Goal: Task Accomplishment & Management: Complete application form

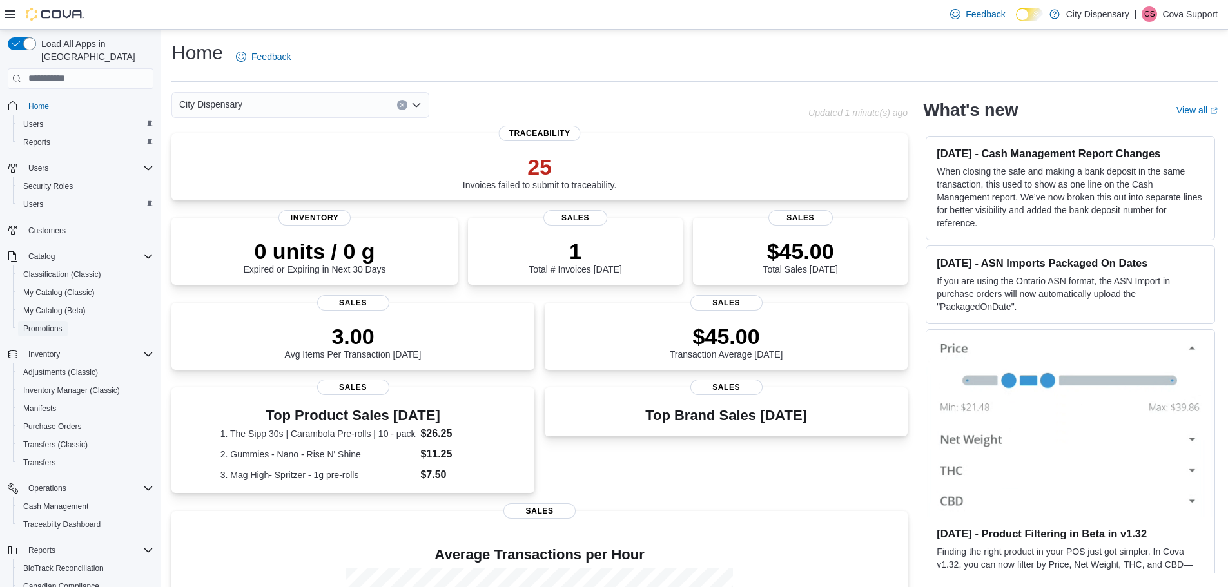
drag, startPoint x: 42, startPoint y: 315, endPoint x: 684, endPoint y: 235, distance: 646.9
click at [42, 324] on span "Promotions" at bounding box center [42, 329] width 39 height 10
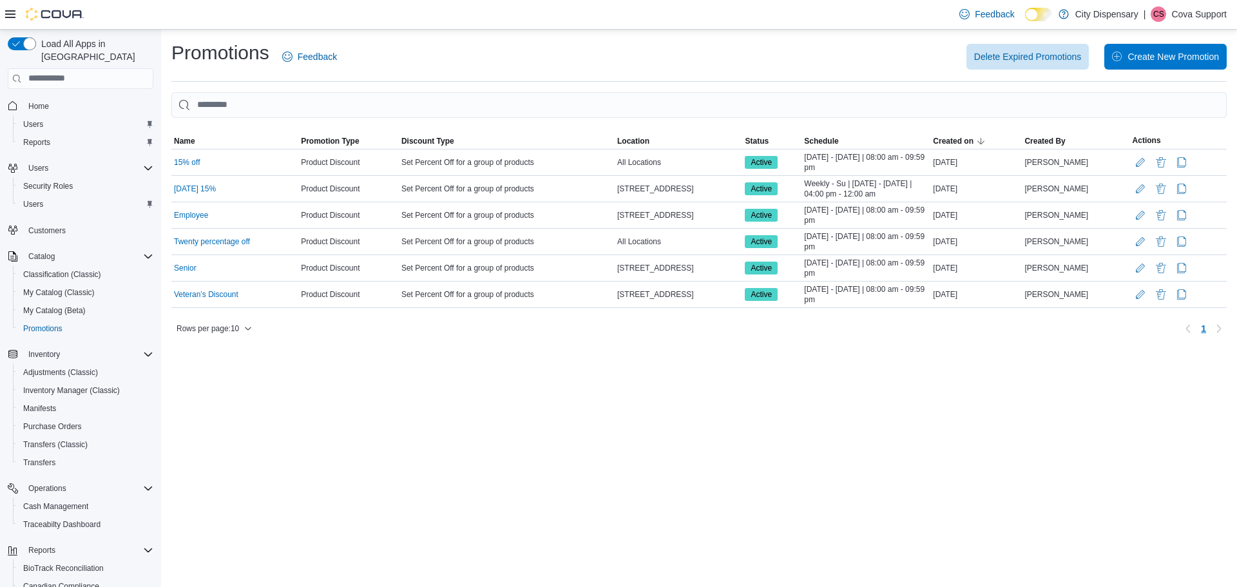
click at [1161, 75] on div "Promotions Feedback Delete Expired Promotions Create New Promotion" at bounding box center [699, 61] width 1056 height 42
click at [1163, 64] on span "Create New Promotion" at bounding box center [1165, 56] width 107 height 26
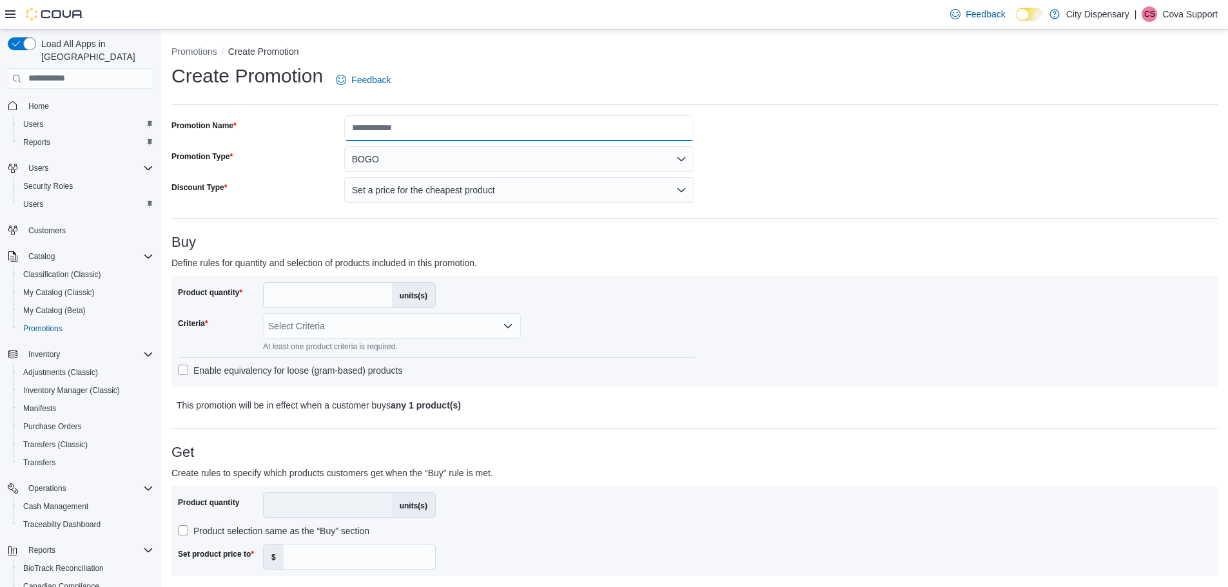
click at [417, 124] on input "Promotion Name" at bounding box center [519, 128] width 351 height 26
click at [866, 135] on div "**********" at bounding box center [694, 587] width 1046 height 945
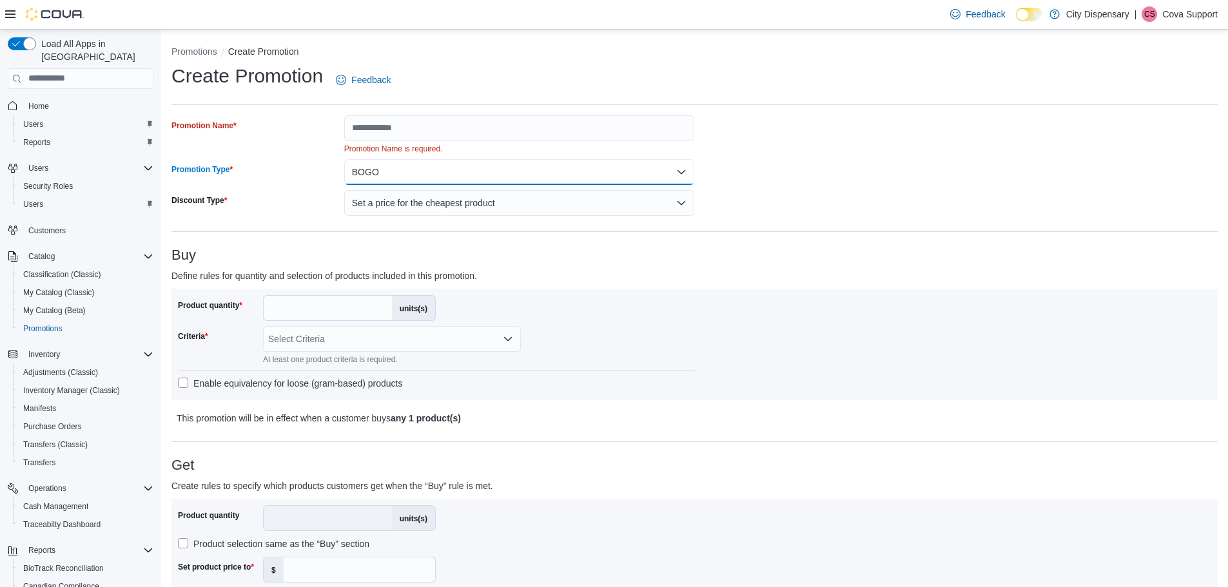
click at [668, 165] on button "BOGO" at bounding box center [519, 172] width 351 height 26
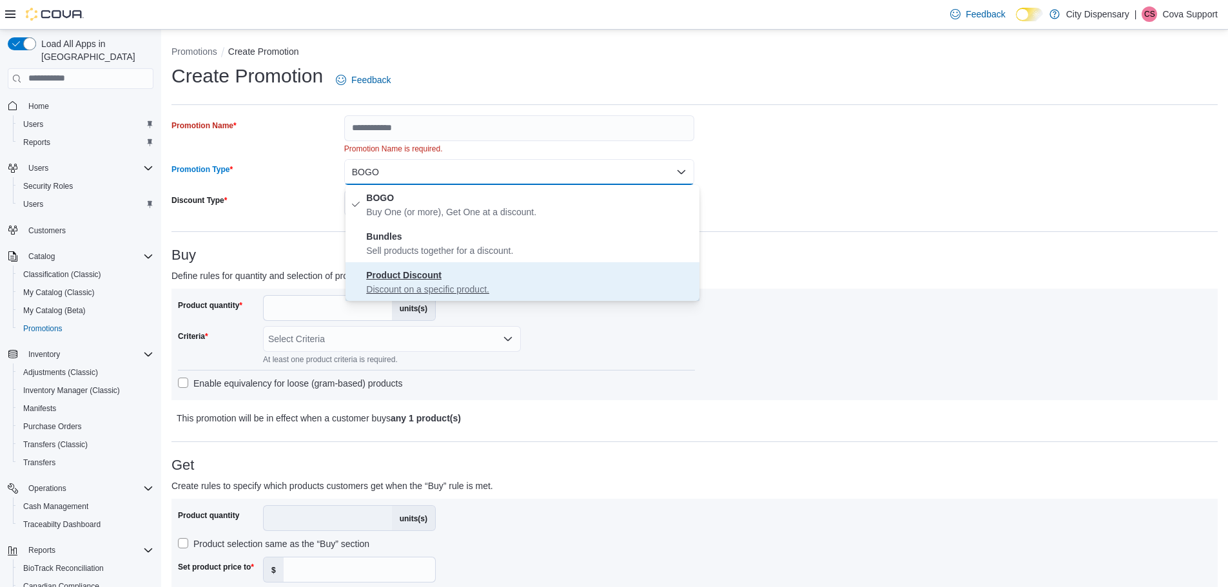
click at [573, 286] on p "Discount on a specific product." at bounding box center [530, 289] width 328 height 13
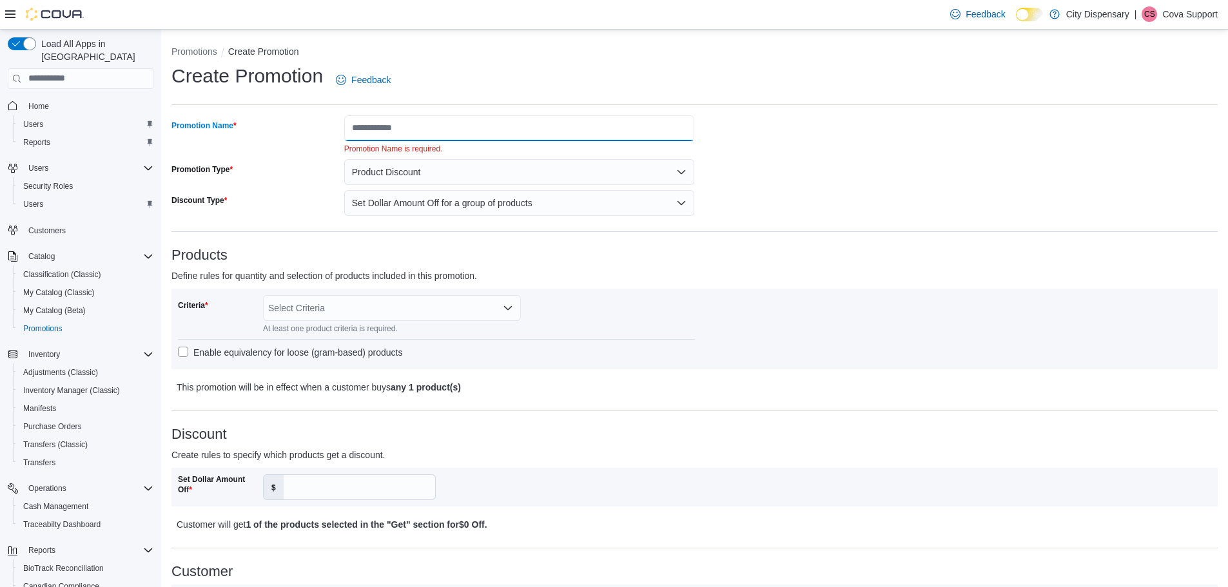
click at [499, 126] on input "Promotion Name" at bounding box center [519, 128] width 351 height 26
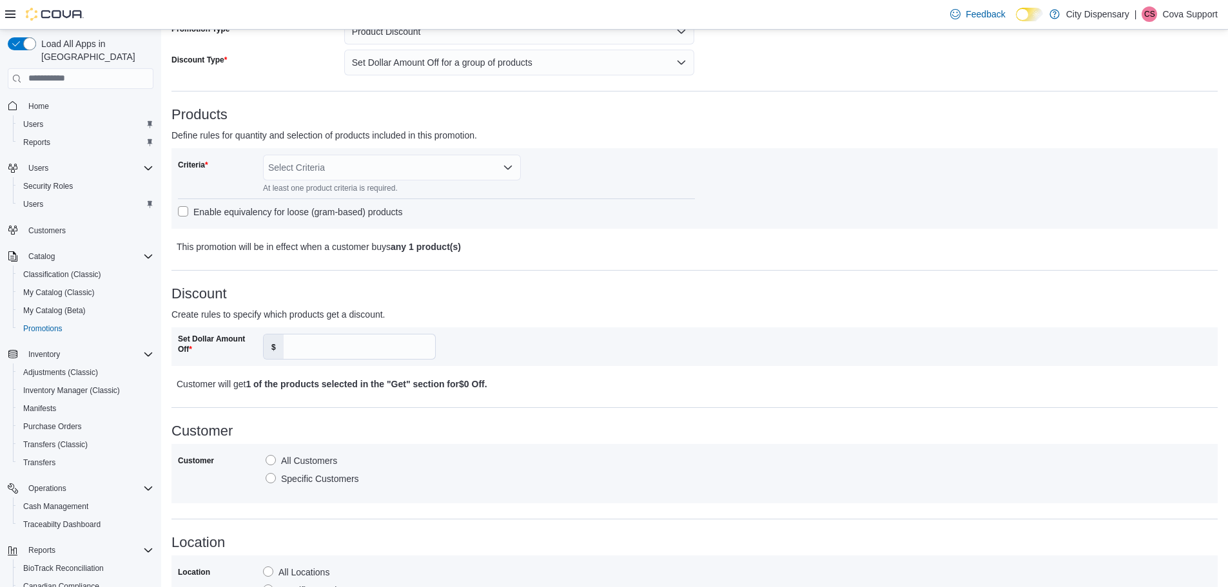
scroll to position [129, 0]
type input "****"
click at [367, 169] on div "Select Criteria" at bounding box center [392, 166] width 258 height 26
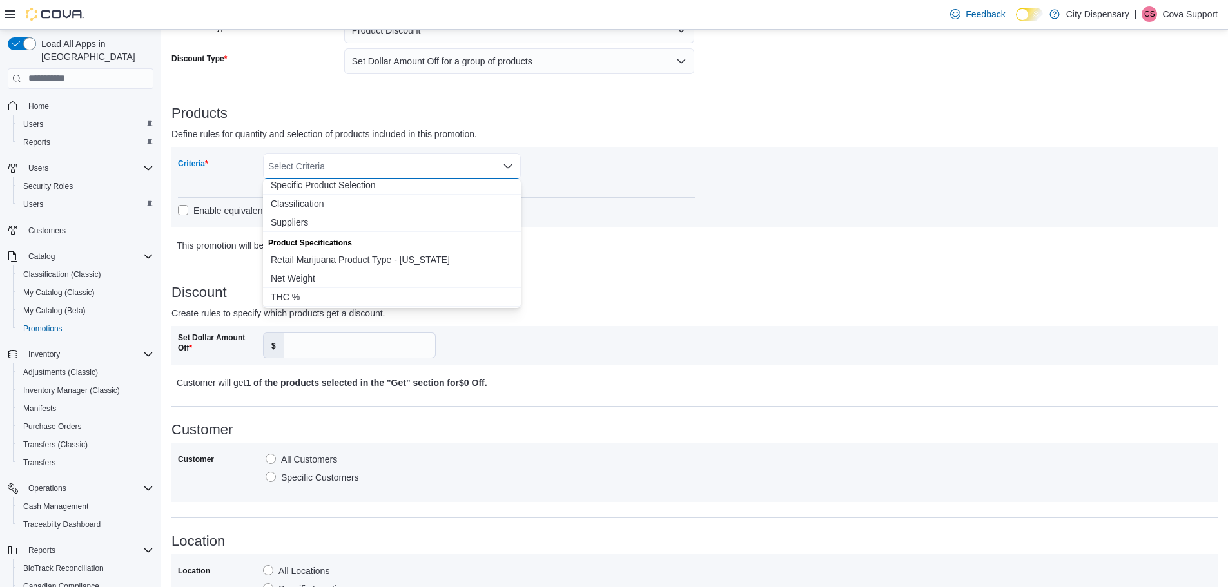
scroll to position [0, 0]
click at [360, 227] on span "Classification" at bounding box center [392, 225] width 242 height 13
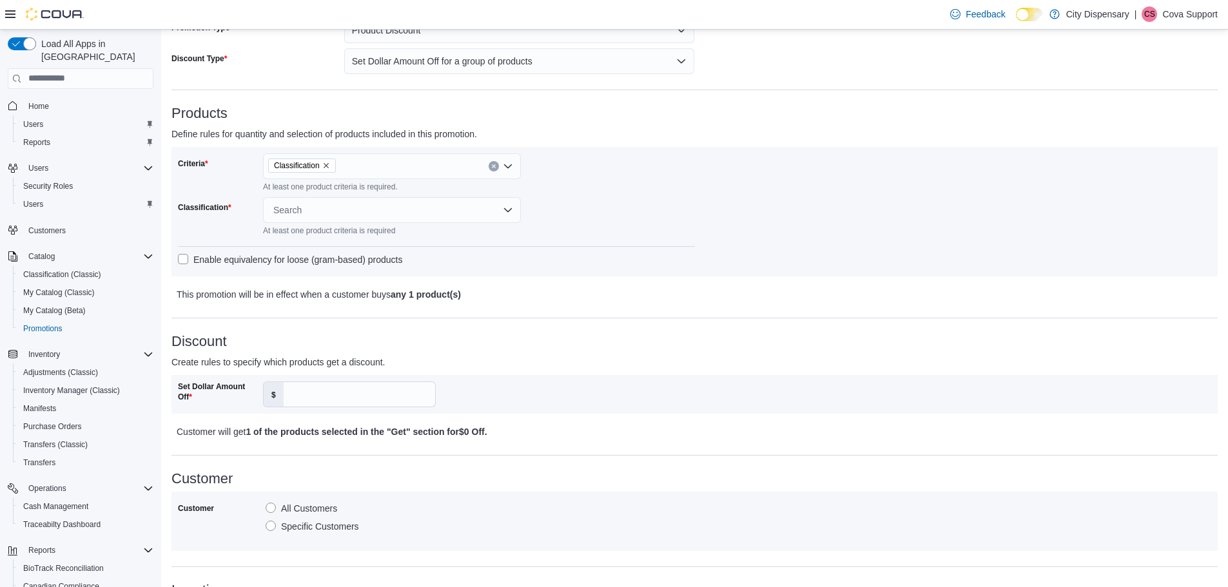
click at [664, 240] on div at bounding box center [436, 238] width 517 height 5
click at [399, 228] on div "At least one product criteria is required" at bounding box center [349, 229] width 173 height 13
click at [399, 208] on div "Search" at bounding box center [392, 210] width 258 height 26
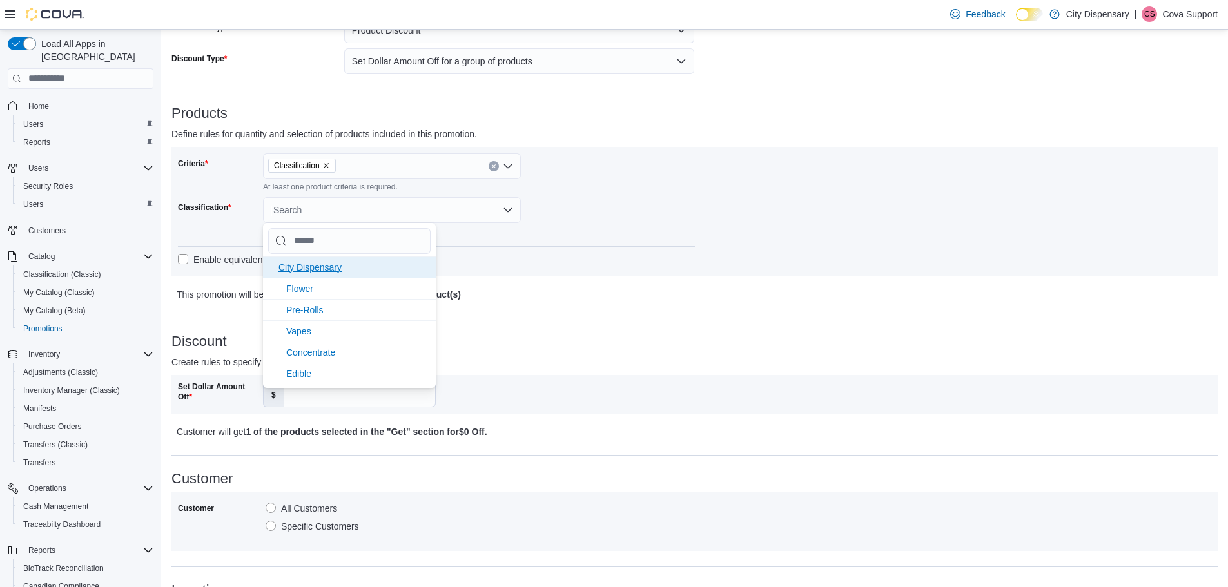
click at [391, 264] on li "City Dispensary" at bounding box center [349, 266] width 173 height 21
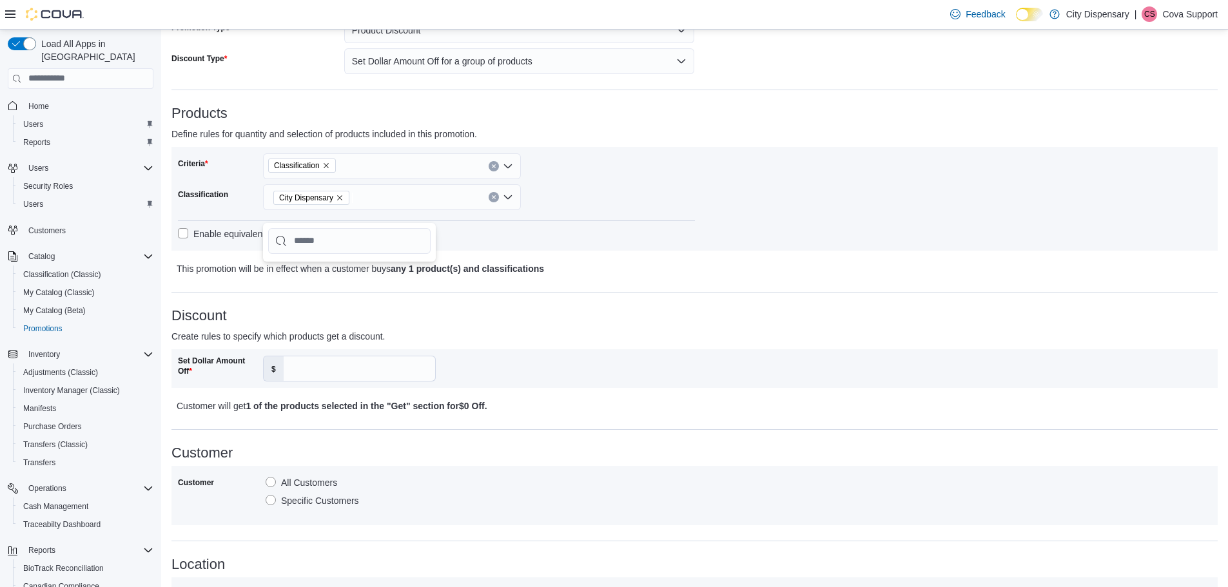
click at [711, 203] on div "Criteria Classification Classification City Dispensary Enable equivalency for l…" at bounding box center [694, 198] width 1033 height 91
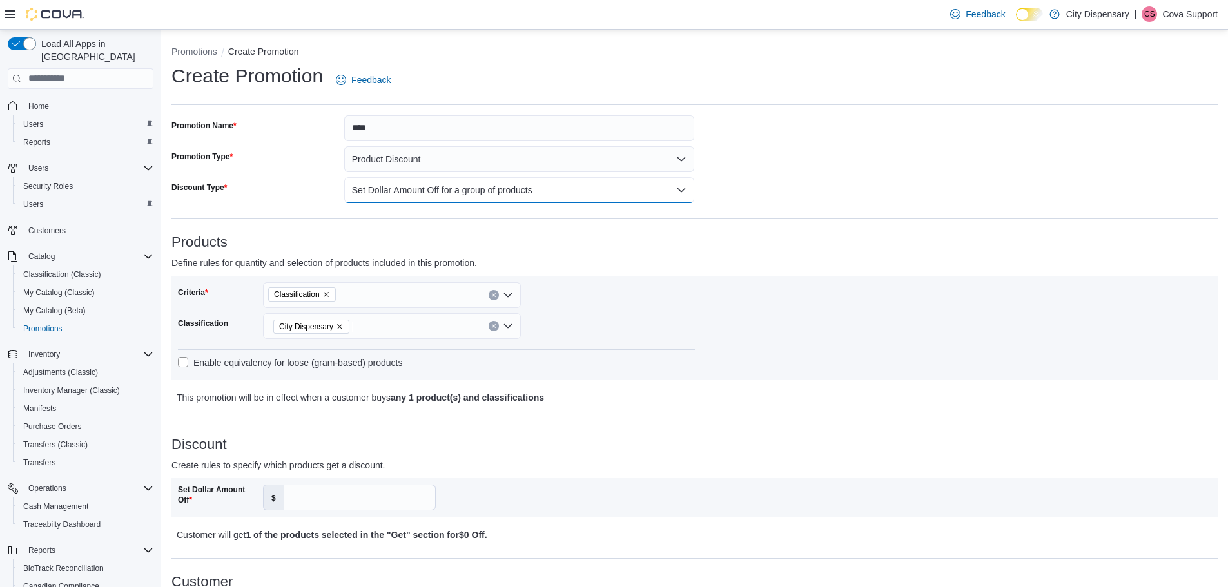
click at [478, 187] on button "Set Dollar Amount Off for a group of products" at bounding box center [519, 190] width 351 height 26
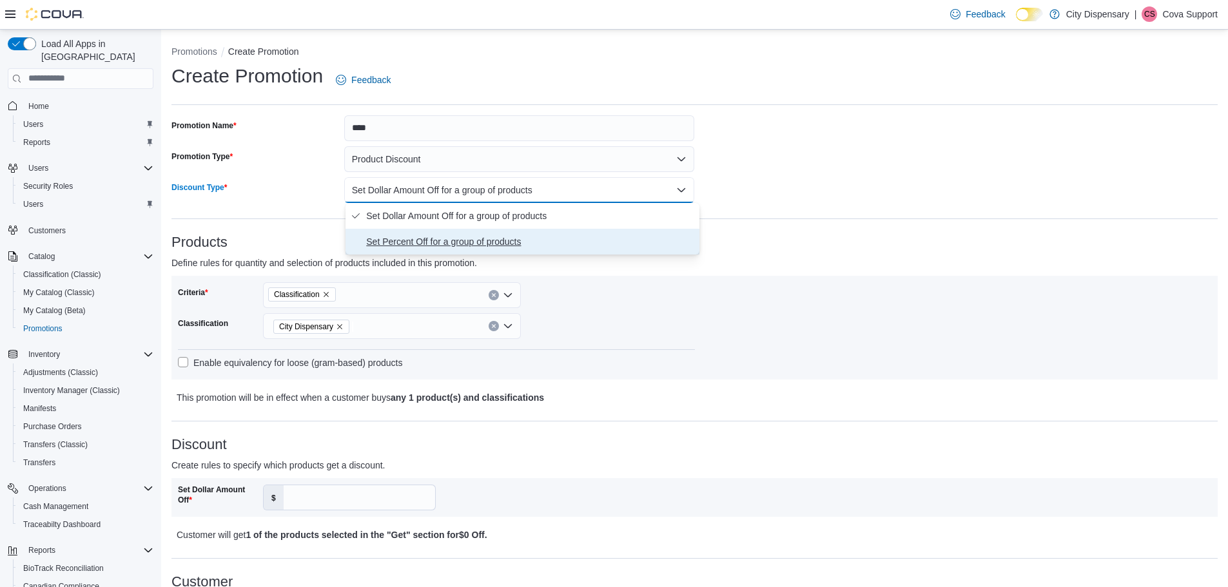
drag, startPoint x: 450, startPoint y: 238, endPoint x: 809, endPoint y: 328, distance: 370.8
click at [450, 238] on span "Set Percent Off for a group of products" at bounding box center [530, 241] width 328 height 15
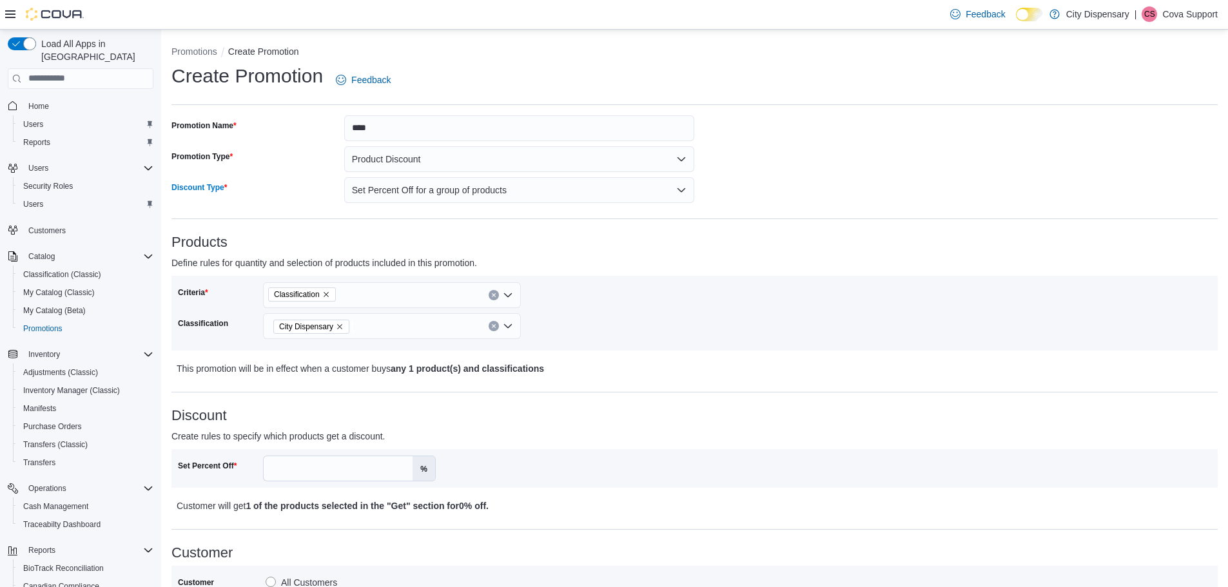
click at [737, 332] on div "Criteria Classification Classification City Dispensary" at bounding box center [694, 313] width 1033 height 62
drag, startPoint x: 276, startPoint y: 466, endPoint x: 747, endPoint y: 415, distance: 473.8
click at [276, 465] on input "Set Percent Off" at bounding box center [338, 468] width 149 height 24
type input "**"
click at [786, 306] on div "Criteria Classification Classification City Dispensary" at bounding box center [694, 313] width 1033 height 62
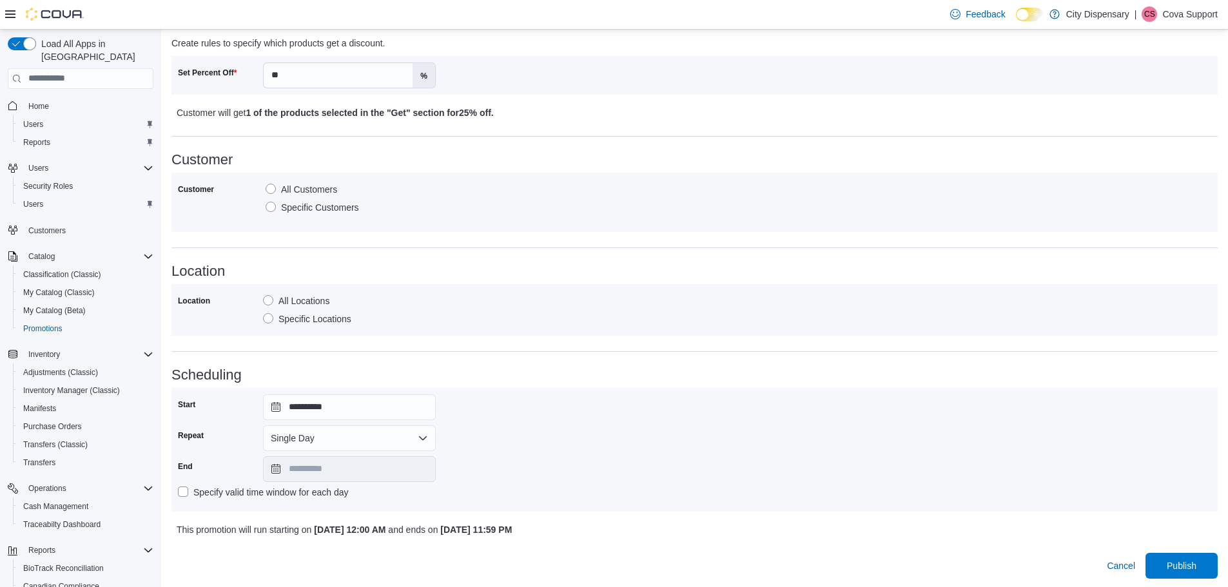
scroll to position [395, 0]
drag, startPoint x: 1124, startPoint y: 565, endPoint x: 528, endPoint y: 231, distance: 682.7
click at [1124, 565] on span "Cancel" at bounding box center [1121, 563] width 28 height 13
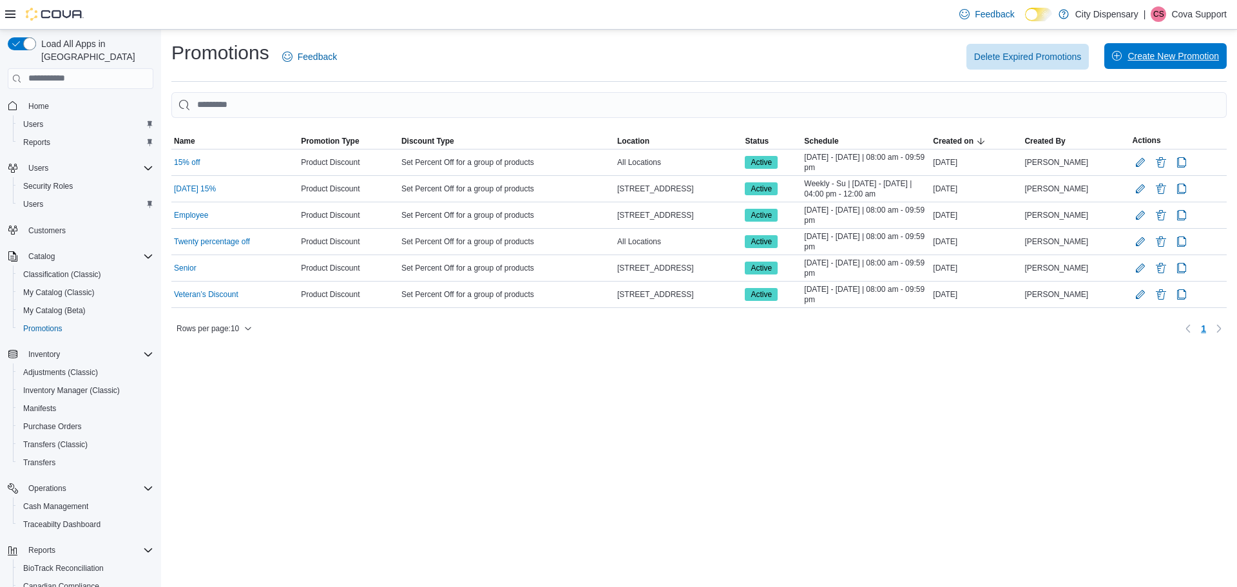
click at [1180, 68] on span "Create New Promotion" at bounding box center [1165, 56] width 107 height 26
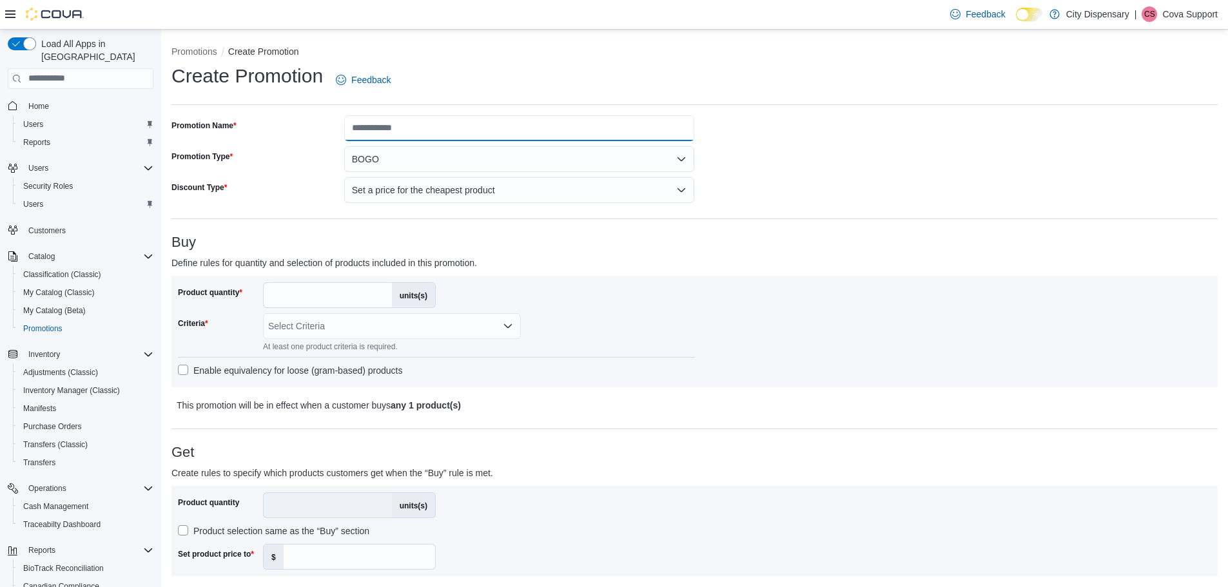
click at [394, 132] on input "Promotion Name" at bounding box center [519, 128] width 351 height 26
click at [680, 160] on button "BOGO" at bounding box center [519, 159] width 351 height 26
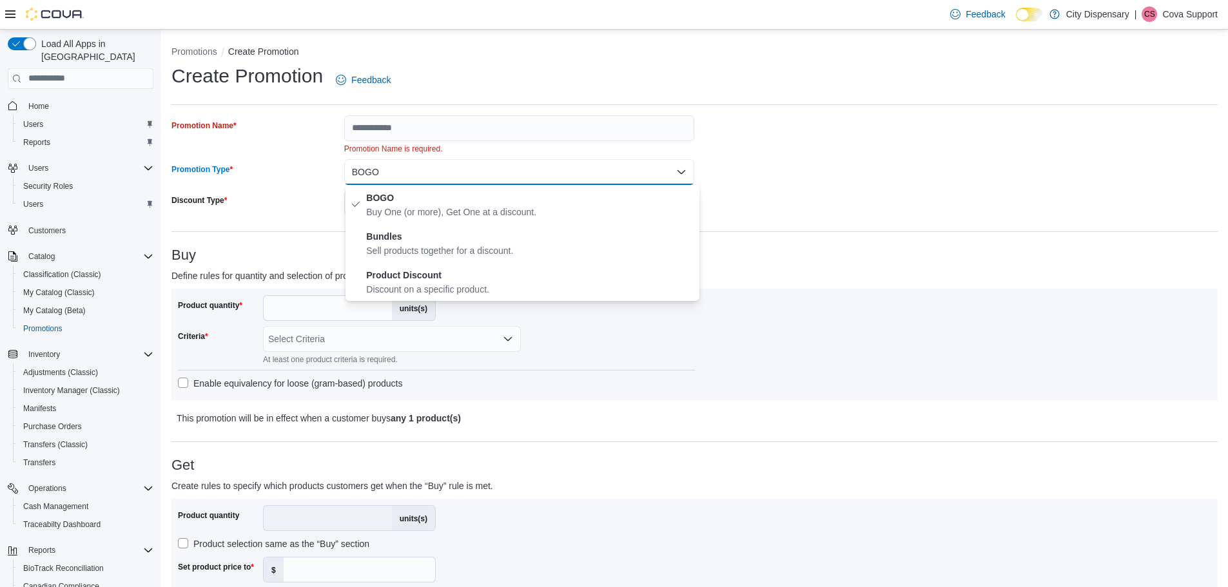
click at [834, 146] on div "**********" at bounding box center [694, 594] width 1046 height 958
click at [547, 173] on button "BOGO" at bounding box center [519, 172] width 351 height 26
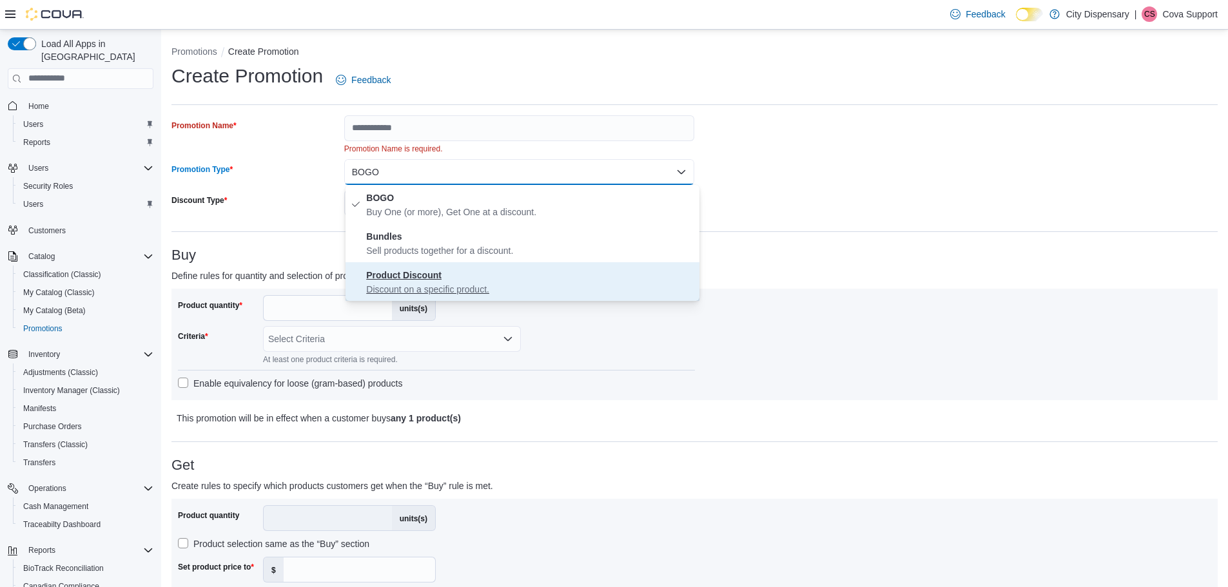
click at [453, 278] on span "Product Discount Discount on a specific product." at bounding box center [530, 281] width 328 height 28
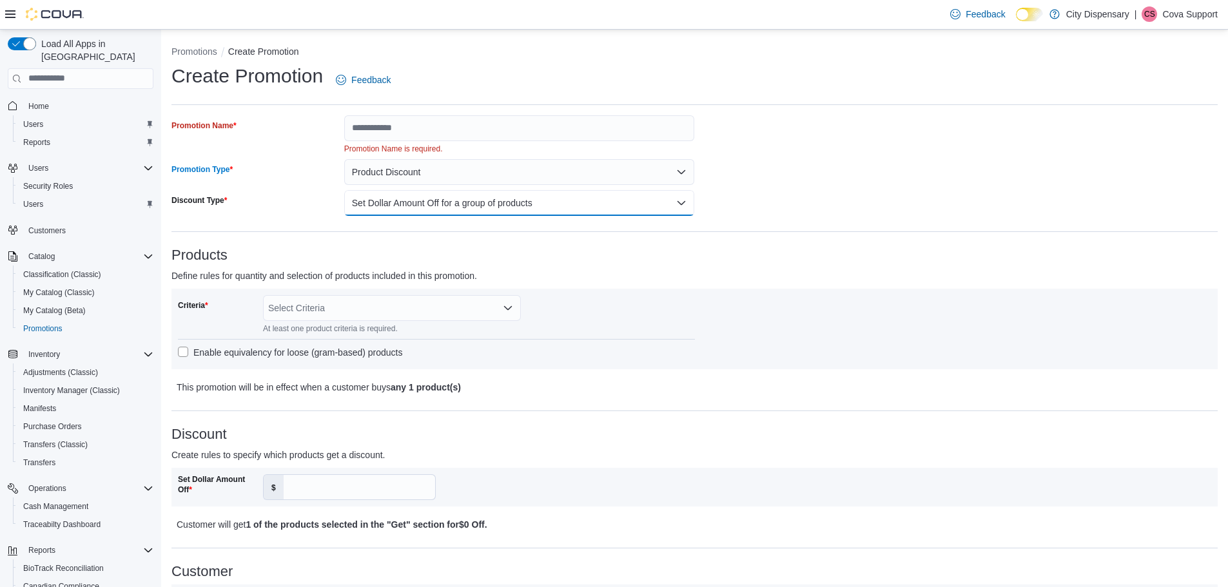
click at [472, 211] on button "Set Dollar Amount Off for a group of products" at bounding box center [519, 203] width 351 height 26
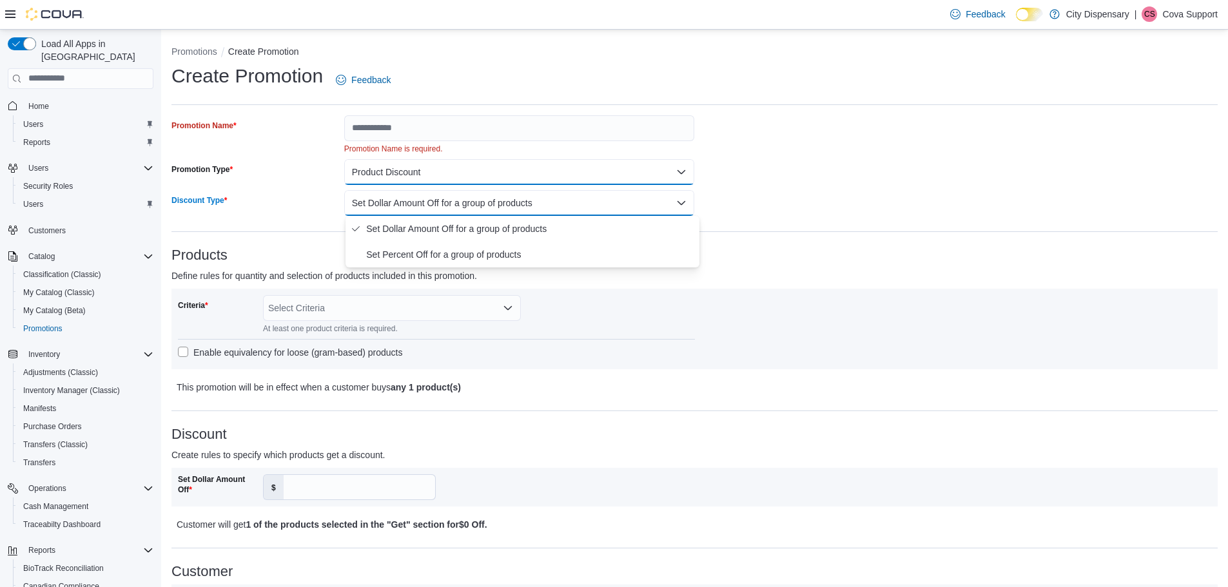
click at [425, 179] on button "Product Discount" at bounding box center [519, 172] width 351 height 26
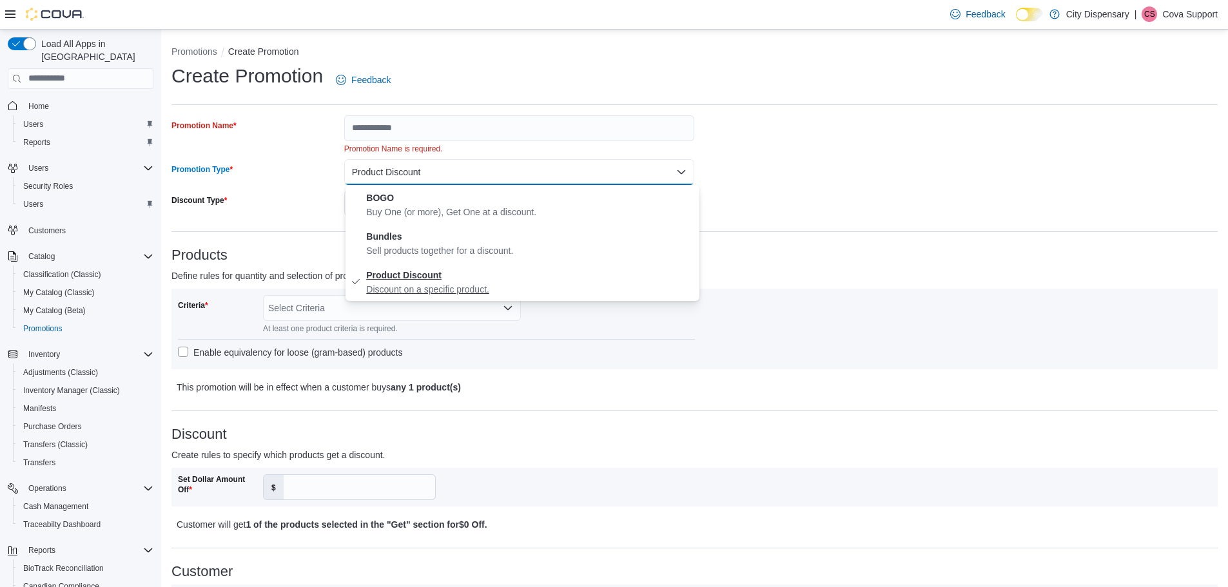
click at [445, 276] on span "Product Discount Discount on a specific product." at bounding box center [530, 281] width 328 height 28
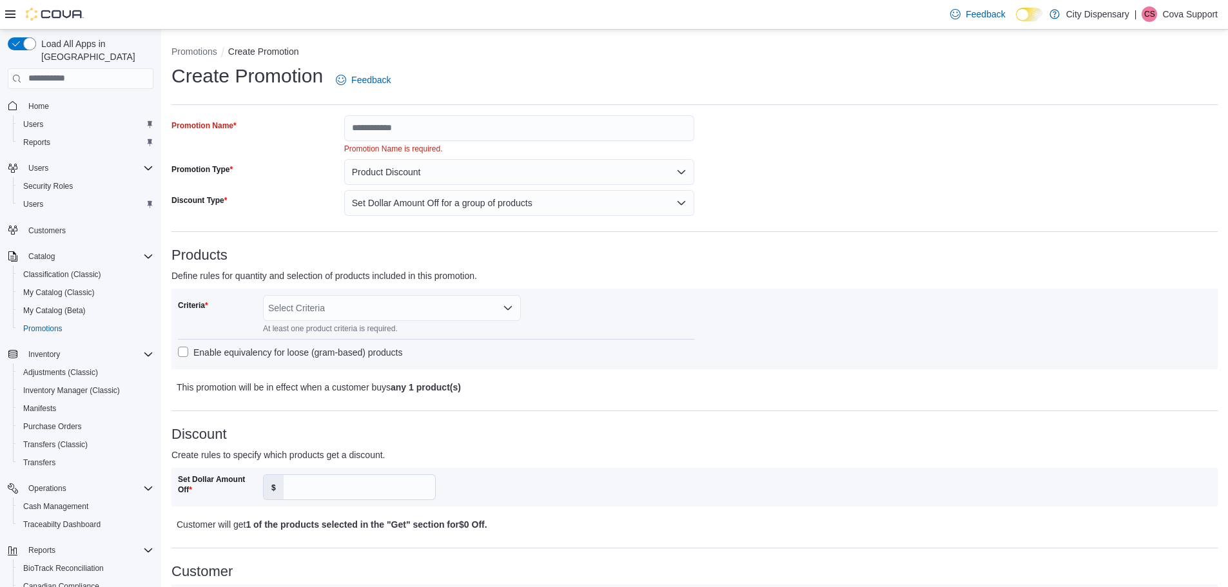
click at [1059, 173] on div "**********" at bounding box center [694, 552] width 1046 height 875
click at [403, 196] on button "Set Dollar Amount Off for a group of products" at bounding box center [519, 203] width 351 height 26
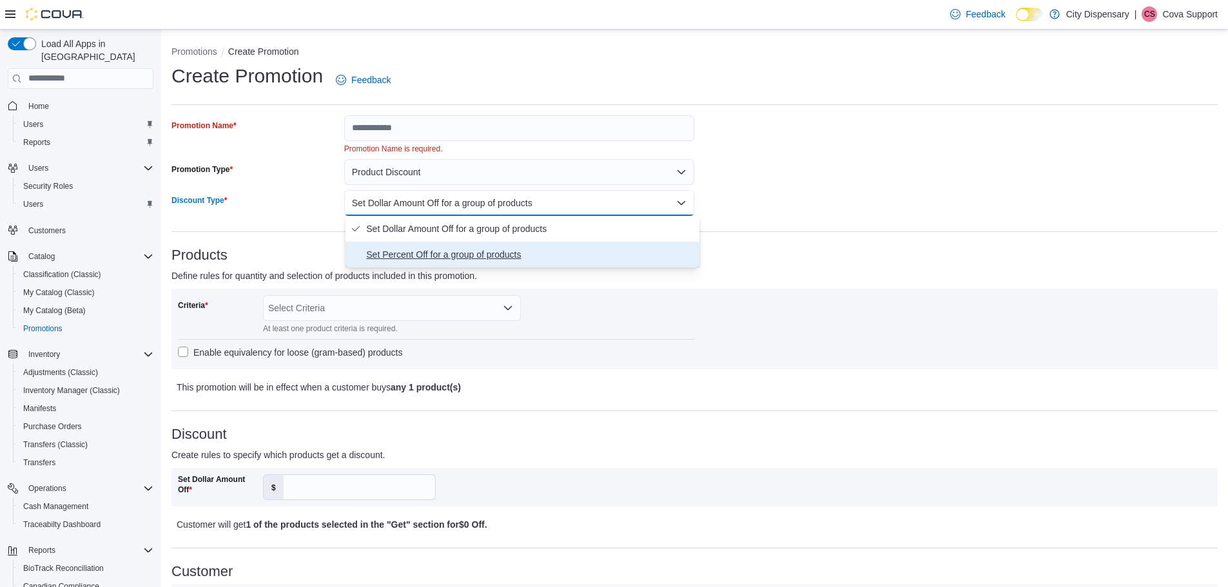
click at [434, 258] on span "Set Percent Off for a group of products" at bounding box center [530, 254] width 328 height 15
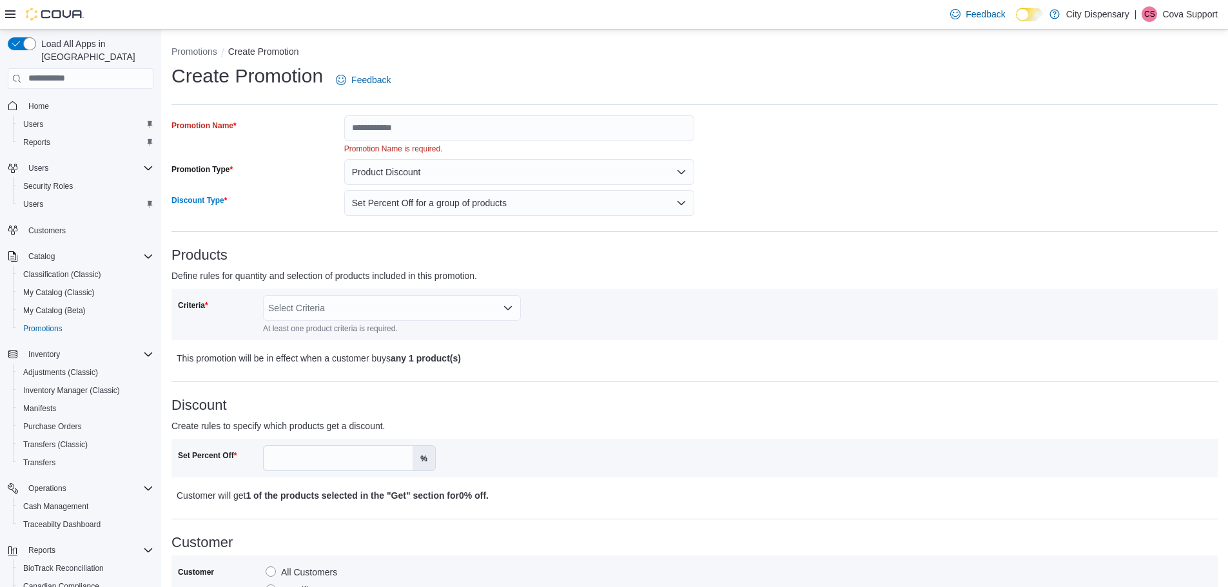
click at [780, 365] on p "This promotion will be in effect when a customer buys any 1 product(s)" at bounding box center [565, 358] width 777 height 15
drag, startPoint x: 311, startPoint y: 458, endPoint x: 319, endPoint y: 457, distance: 8.5
click at [311, 458] on input "Set Percent Off" at bounding box center [338, 458] width 149 height 24
type input "**"
click at [659, 305] on div "Criteria Select Criteria At least one product criteria is required." at bounding box center [436, 314] width 517 height 39
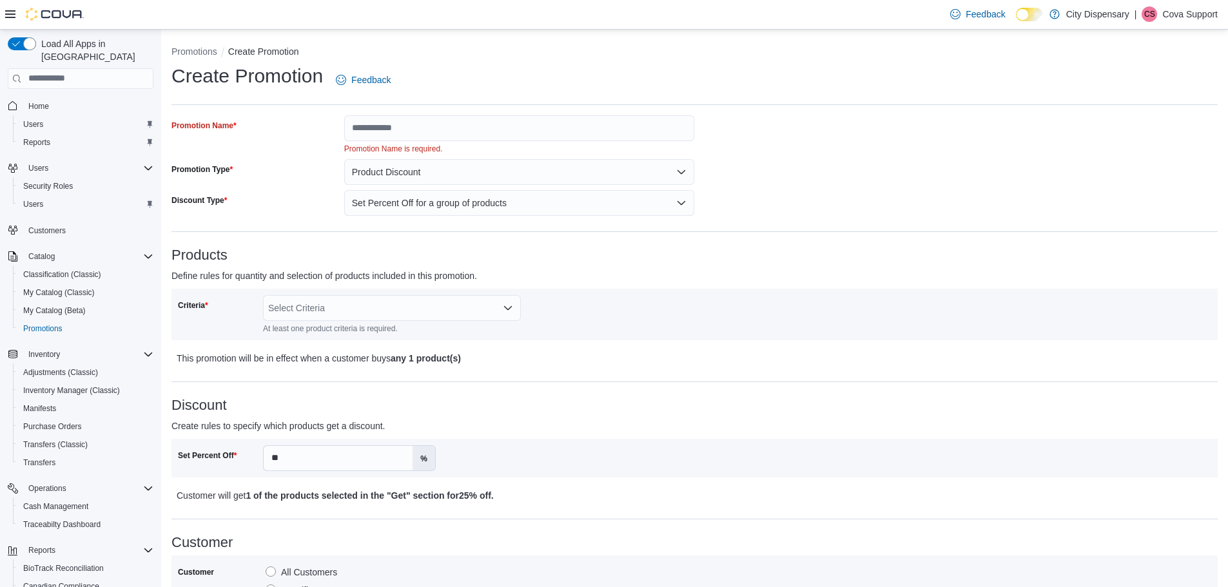
click at [488, 307] on div "Select Criteria" at bounding box center [392, 308] width 258 height 26
click at [361, 305] on div "Select Criteria Combo box. Selected. Combo box input. Select Criteria. Type som…" at bounding box center [392, 308] width 258 height 26
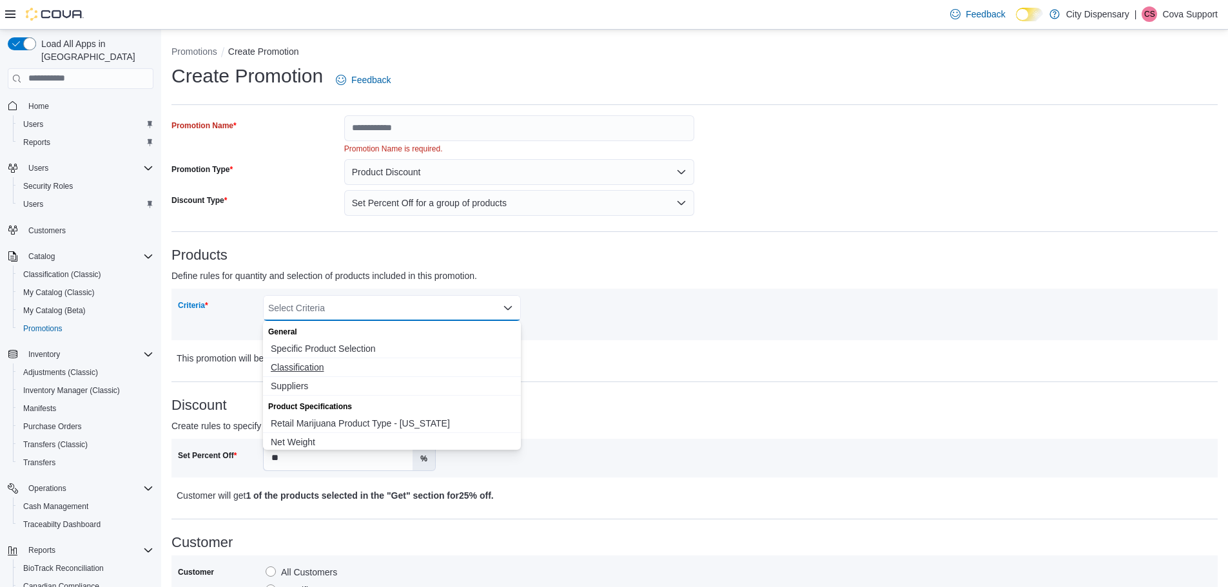
click at [384, 371] on span "Classification" at bounding box center [392, 367] width 242 height 13
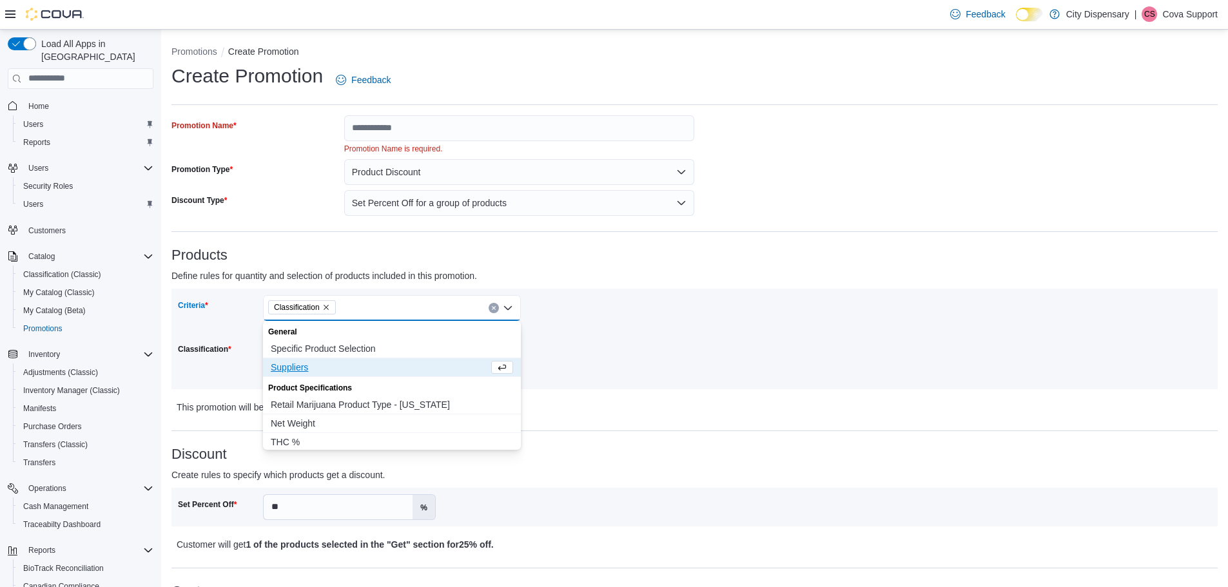
click at [895, 388] on div "Criteria Classification Combo box. Selected. Classification. Press Backspace to…" at bounding box center [694, 339] width 1046 height 101
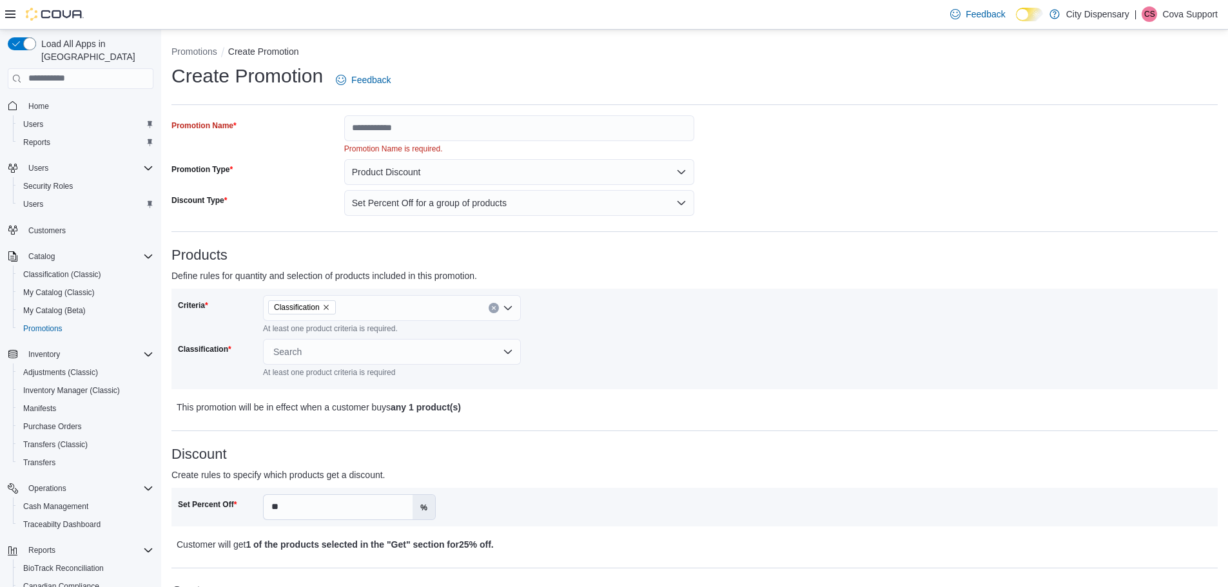
click at [467, 365] on div "Criteria Classification At least one product criteria is required. Classificati…" at bounding box center [436, 339] width 517 height 88
click at [467, 362] on div "Search" at bounding box center [392, 352] width 258 height 26
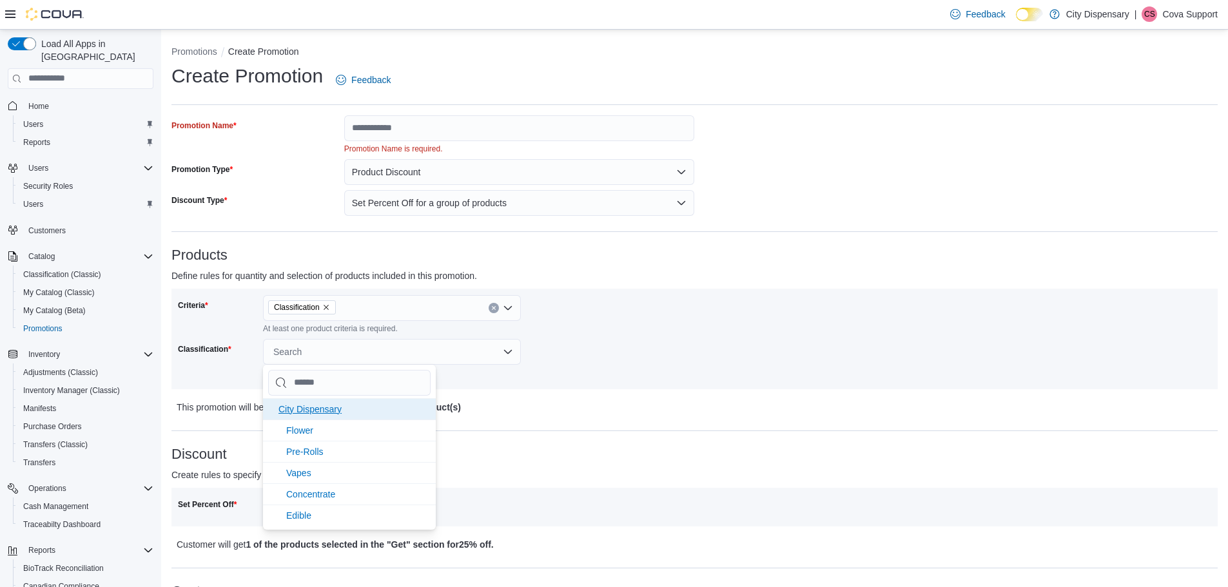
click at [376, 416] on li "City Dispensary" at bounding box center [349, 408] width 173 height 21
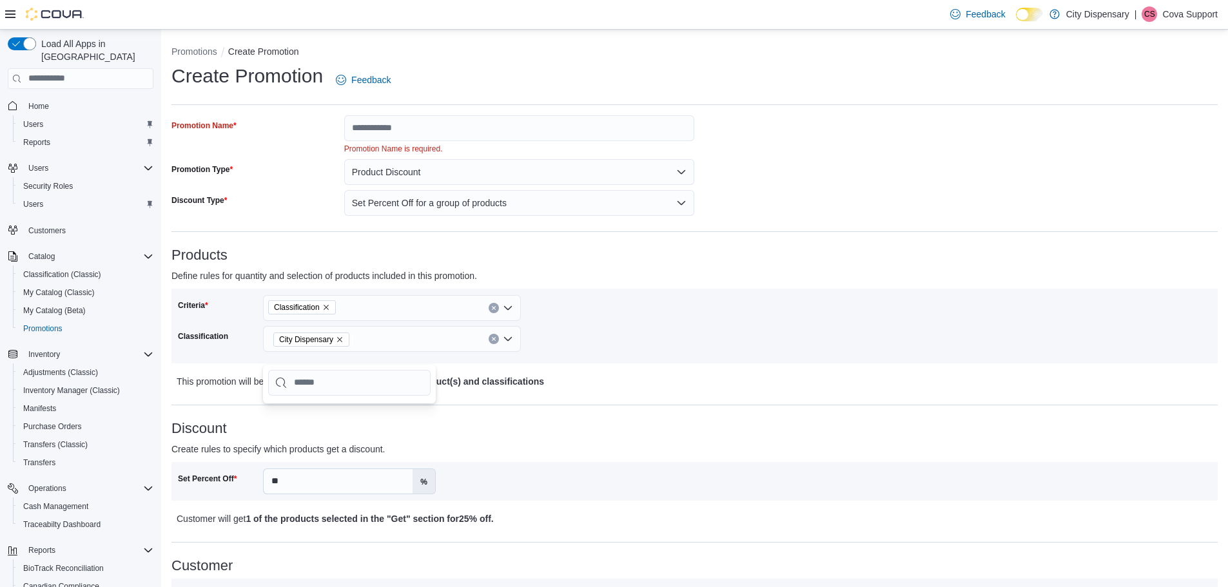
click at [682, 311] on div "Criteria Classification Classification City Dispensary" at bounding box center [436, 326] width 517 height 62
click at [463, 122] on input "Promotion Name" at bounding box center [519, 128] width 351 height 26
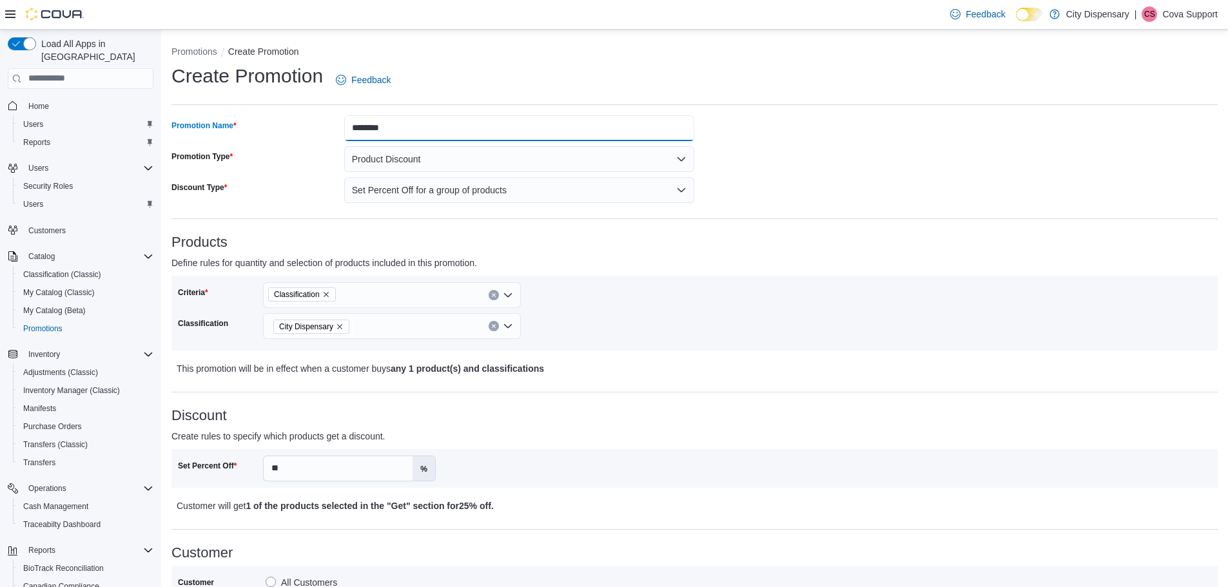
type input "********"
click at [777, 180] on div "**********" at bounding box center [694, 543] width 1046 height 856
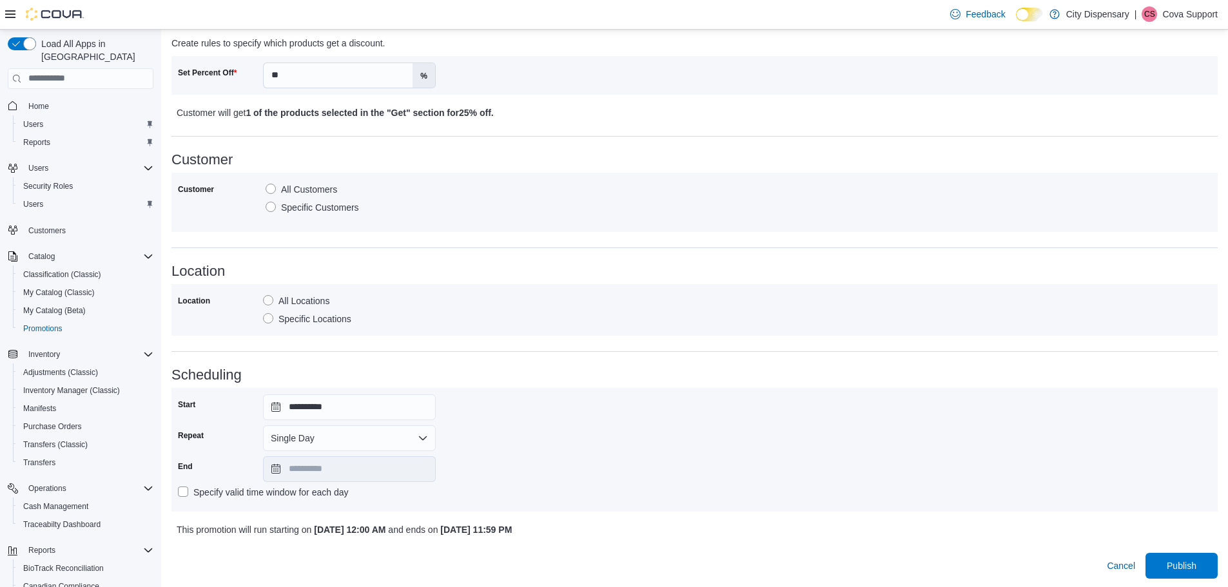
scroll to position [395, 0]
click at [1135, 554] on span "Cancel" at bounding box center [1121, 564] width 28 height 26
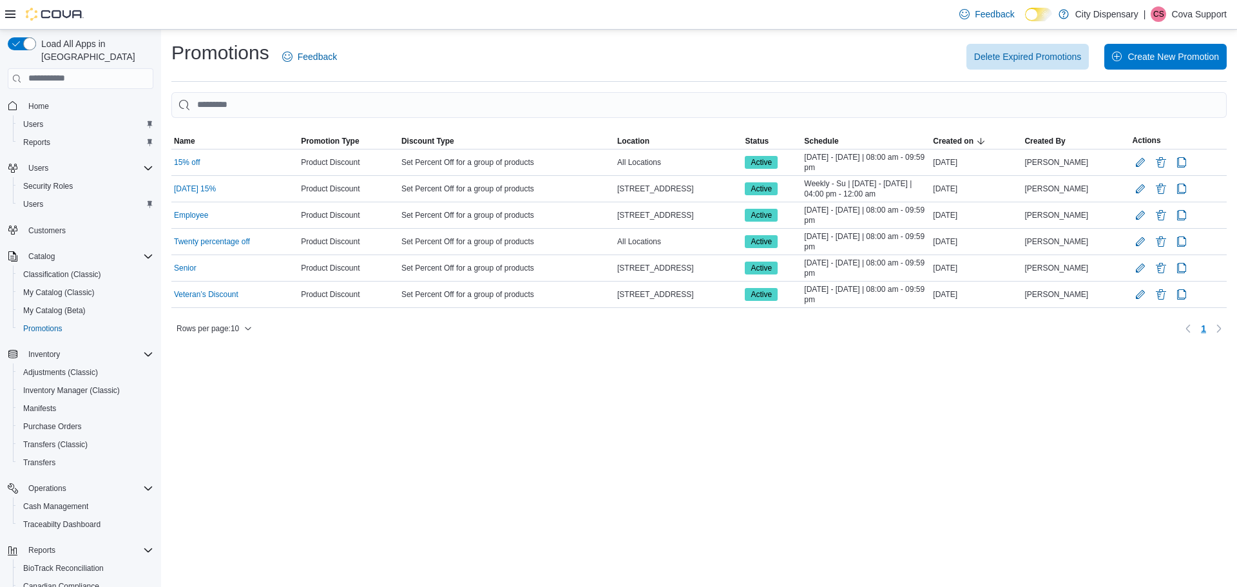
drag, startPoint x: 1168, startPoint y: 18, endPoint x: 1164, endPoint y: 39, distance: 21.6
click at [1168, 18] on div "| [PERSON_NAME] Support" at bounding box center [1185, 13] width 83 height 15
click at [1141, 120] on span "Sign Out" at bounding box center [1144, 125] width 35 height 13
